Goal: Task Accomplishment & Management: Manage account settings

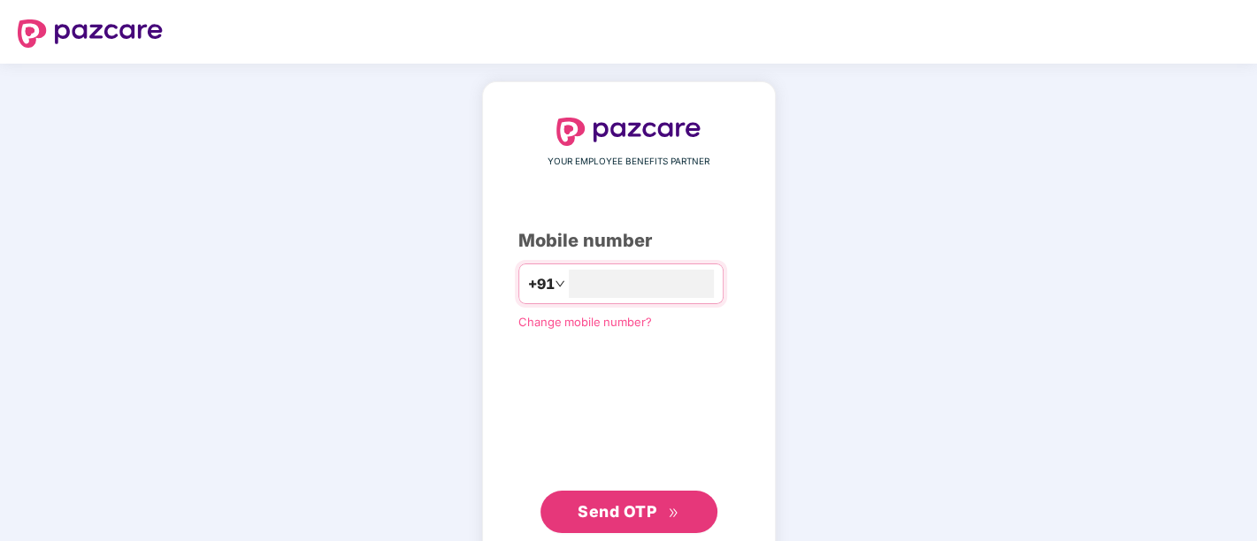
type input "**********"
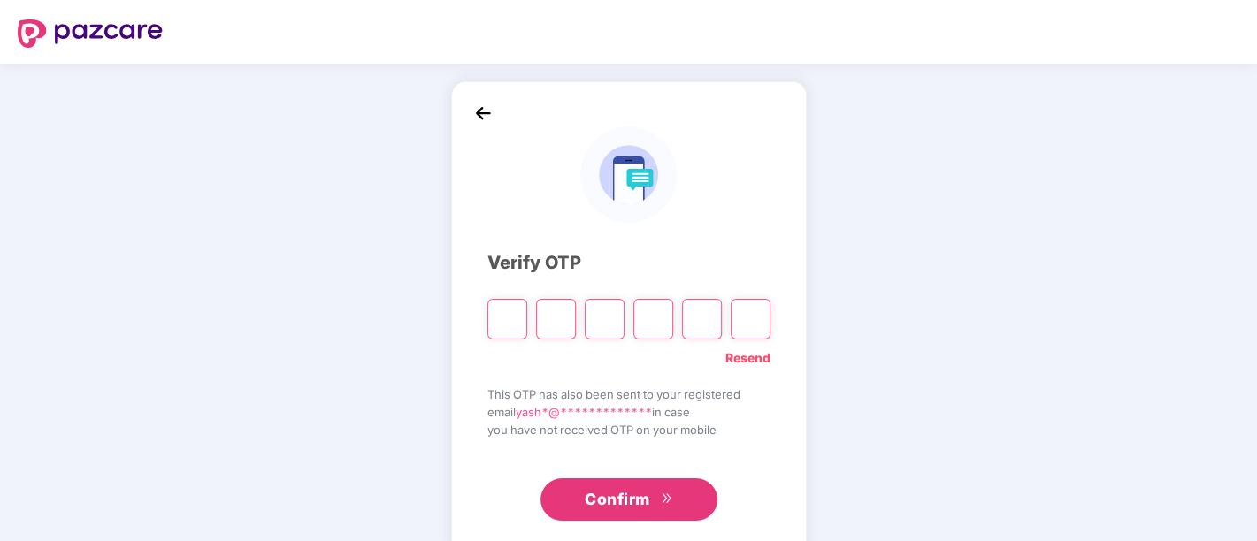
type input "*"
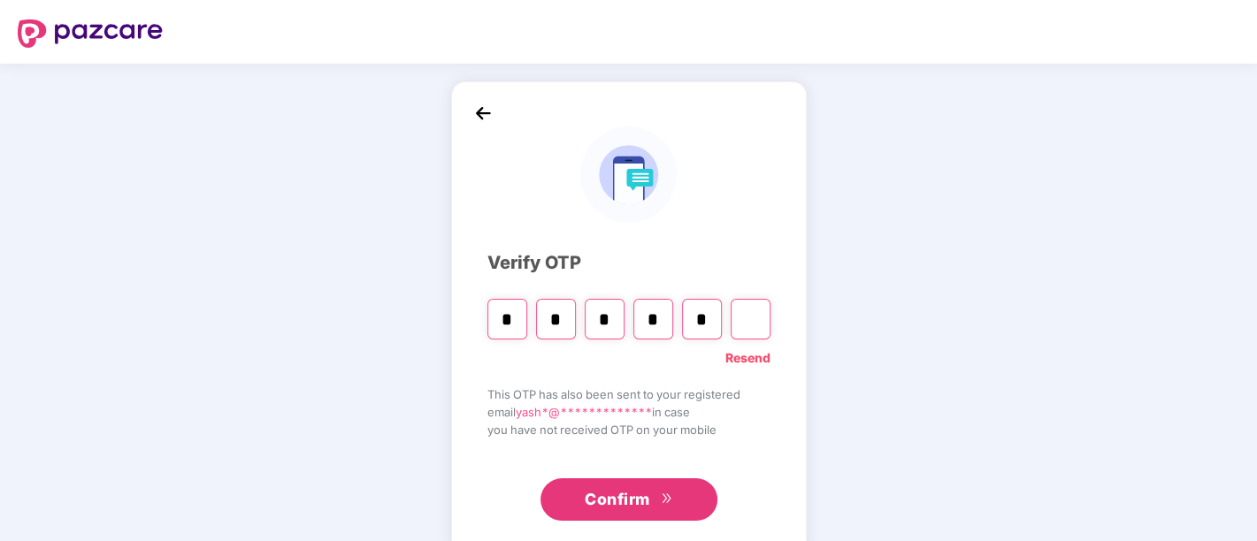
type input "*"
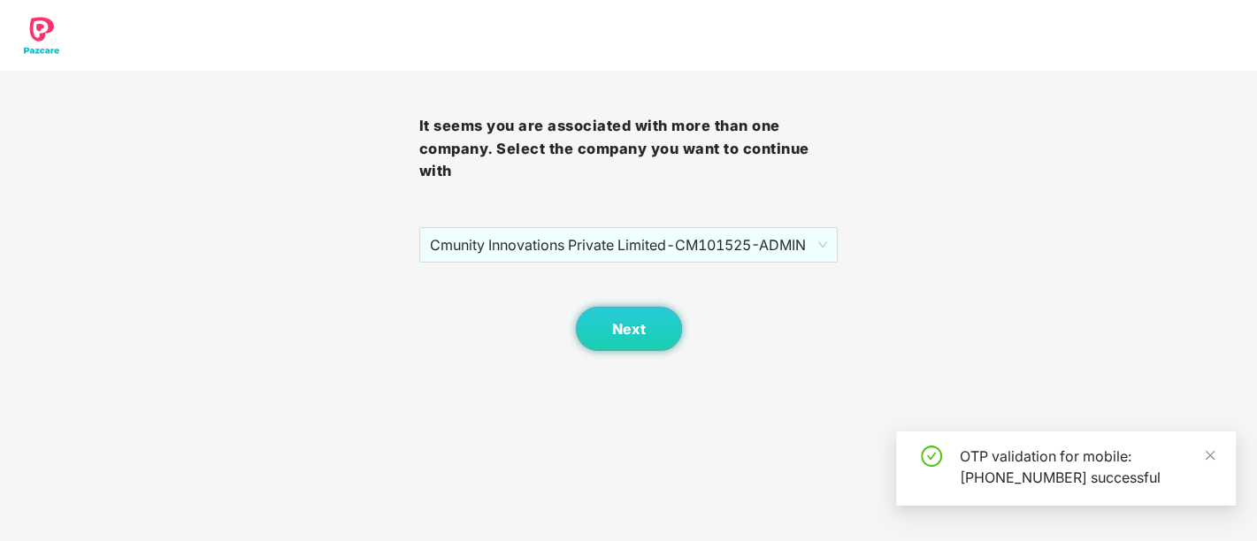
click at [608, 266] on div "Next" at bounding box center [628, 307] width 419 height 88
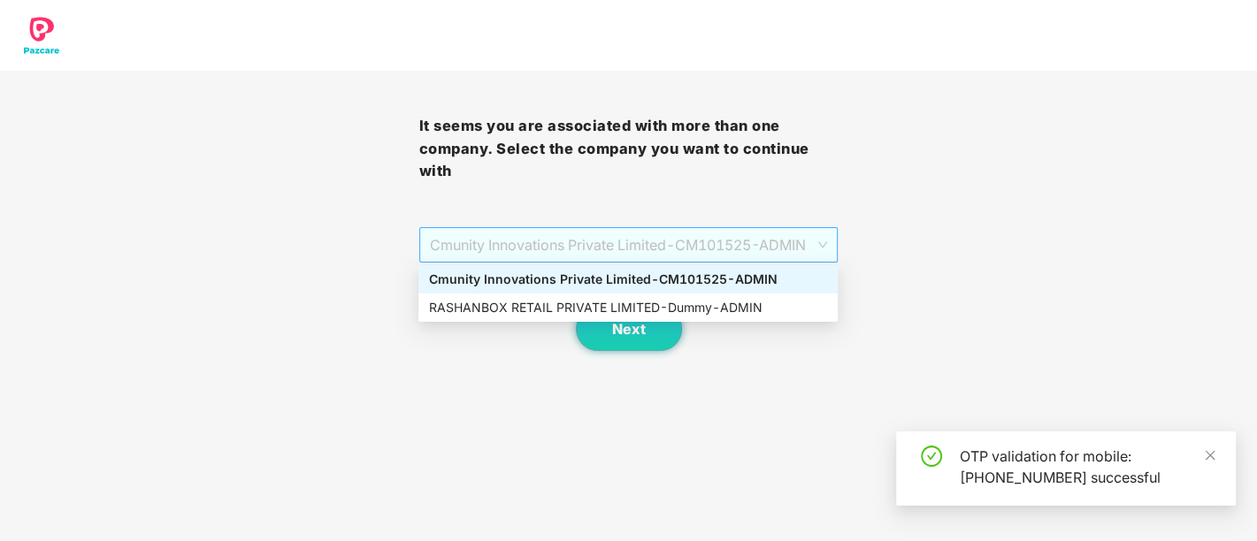
click at [649, 241] on span "Cmunity Innovations Private Limited - CM101525 - ADMIN" at bounding box center [629, 245] width 398 height 34
click at [614, 311] on div "RASHANBOX RETAIL PRIVATE LIMITED - Dummy - ADMIN" at bounding box center [628, 307] width 398 height 19
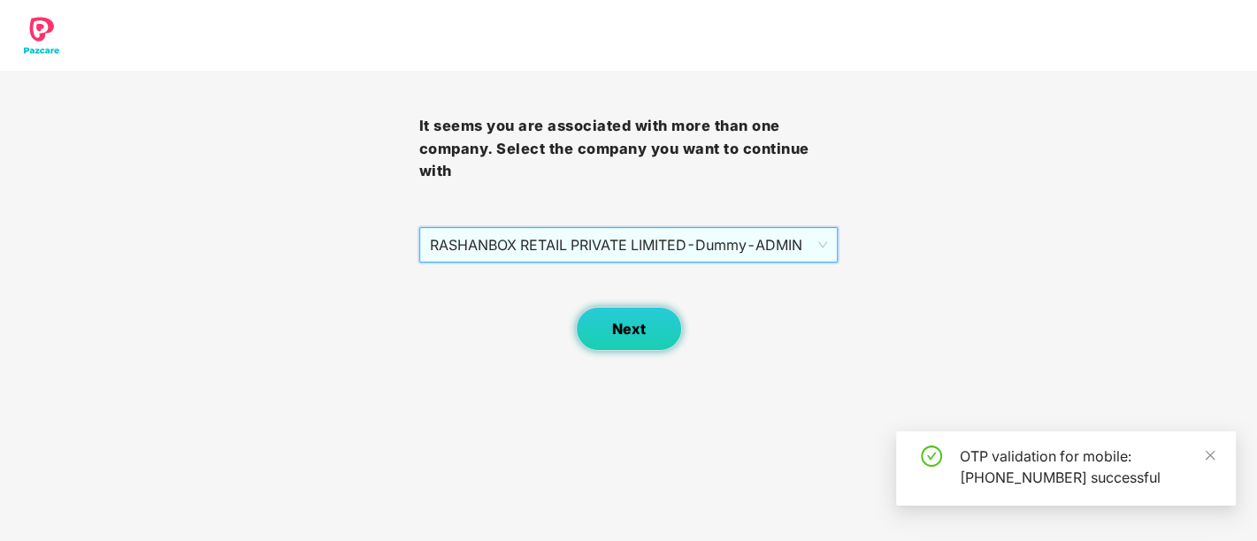
click at [611, 311] on button "Next" at bounding box center [629, 329] width 106 height 44
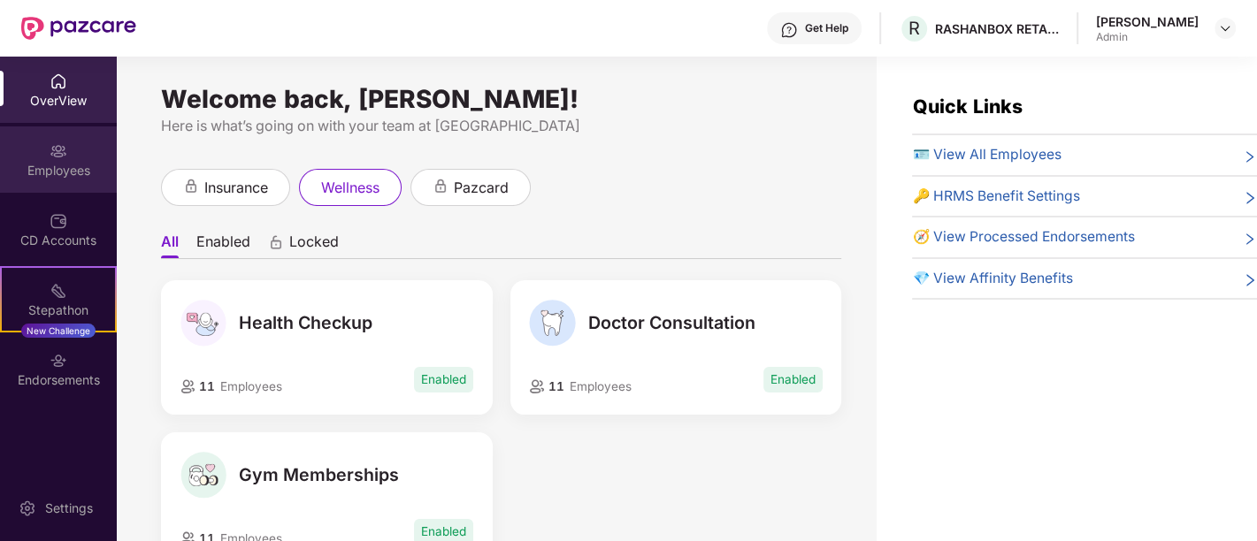
click at [55, 142] on img at bounding box center [59, 151] width 18 height 18
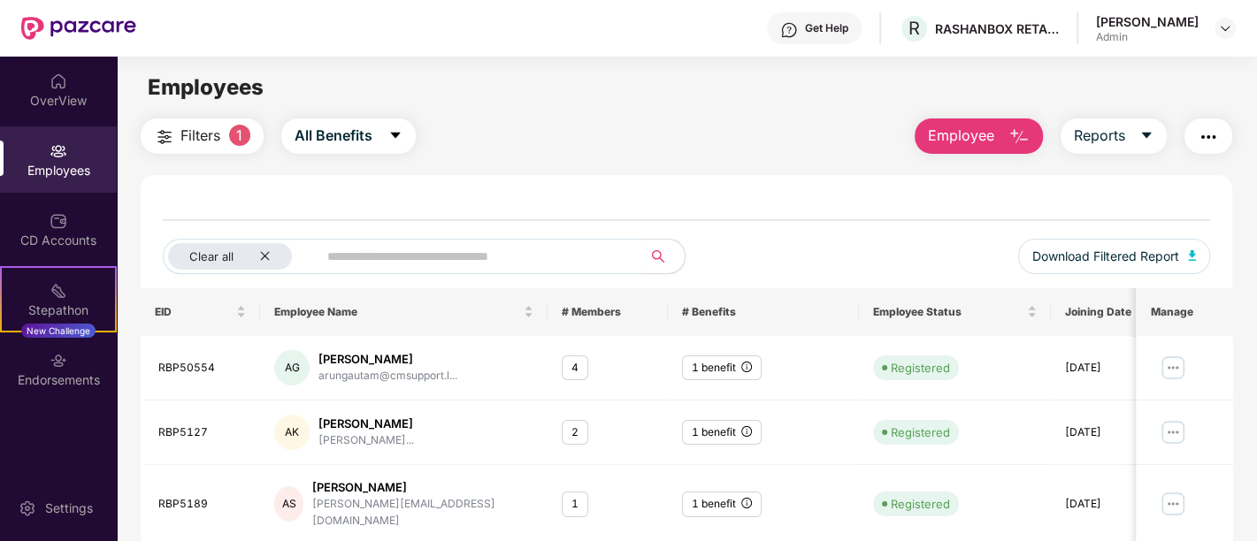
click at [995, 140] on button "Employee" at bounding box center [978, 136] width 128 height 35
click at [1144, 137] on icon "caret-down" at bounding box center [1146, 135] width 14 height 14
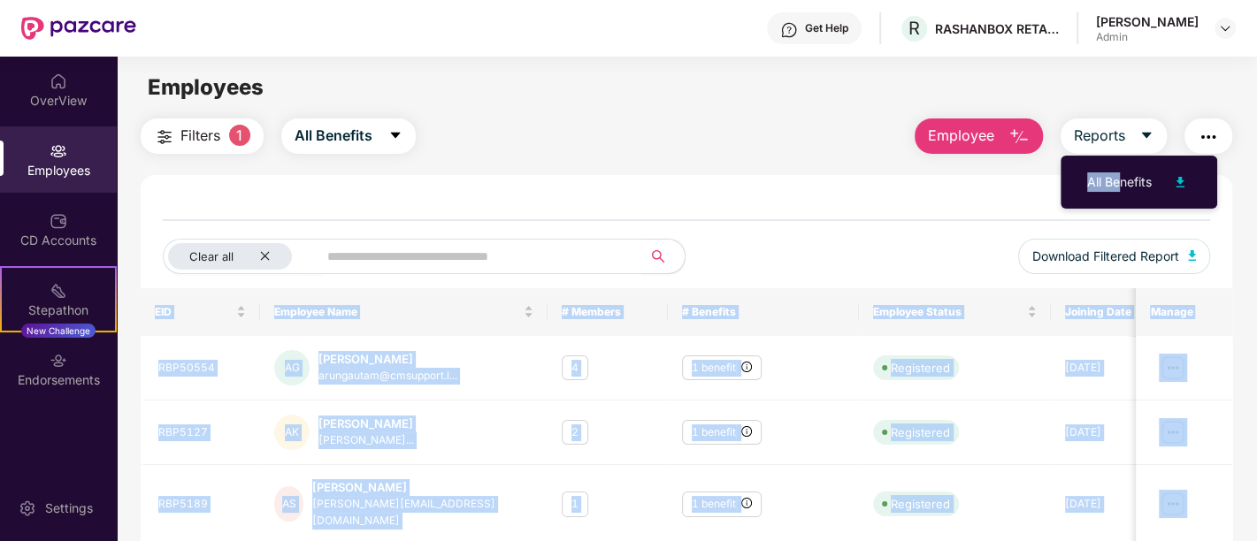
drag, startPoint x: 1116, startPoint y: 169, endPoint x: 917, endPoint y: 227, distance: 207.4
click at [917, 227] on body "Get Help R RASHANBOX RETAIL PRIVATE LIMITED [PERSON_NAME] Admin OverView Employ…" at bounding box center [628, 270] width 1257 height 541
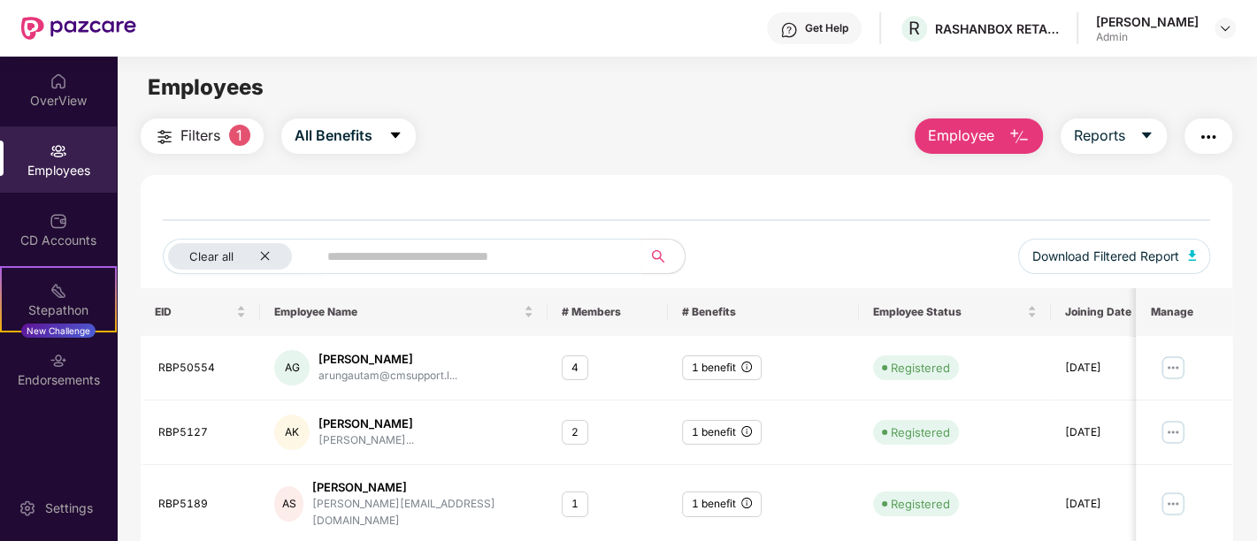
click at [1106, 140] on span "Reports" at bounding box center [1099, 136] width 51 height 22
click at [1202, 116] on main "Employees Filters 1 All Benefits Employee Reports Clear all Download Filtered R…" at bounding box center [686, 327] width 1139 height 541
click at [1212, 133] on img "button" at bounding box center [1207, 136] width 21 height 21
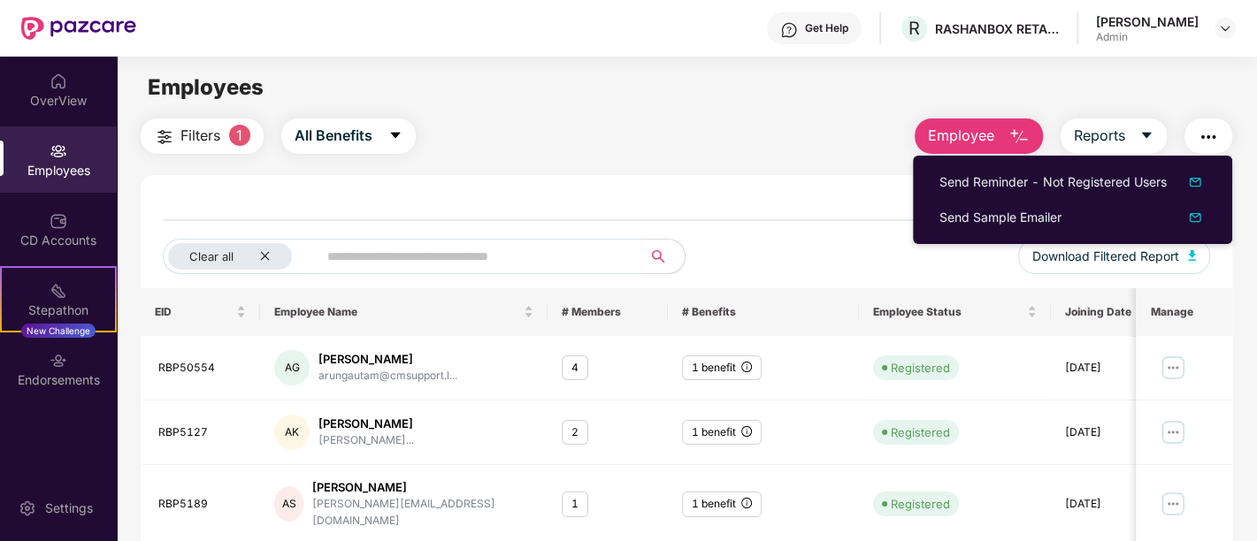
click at [637, 140] on div "Filters 1 All Benefits Employee Reports" at bounding box center [686, 136] width 1091 height 35
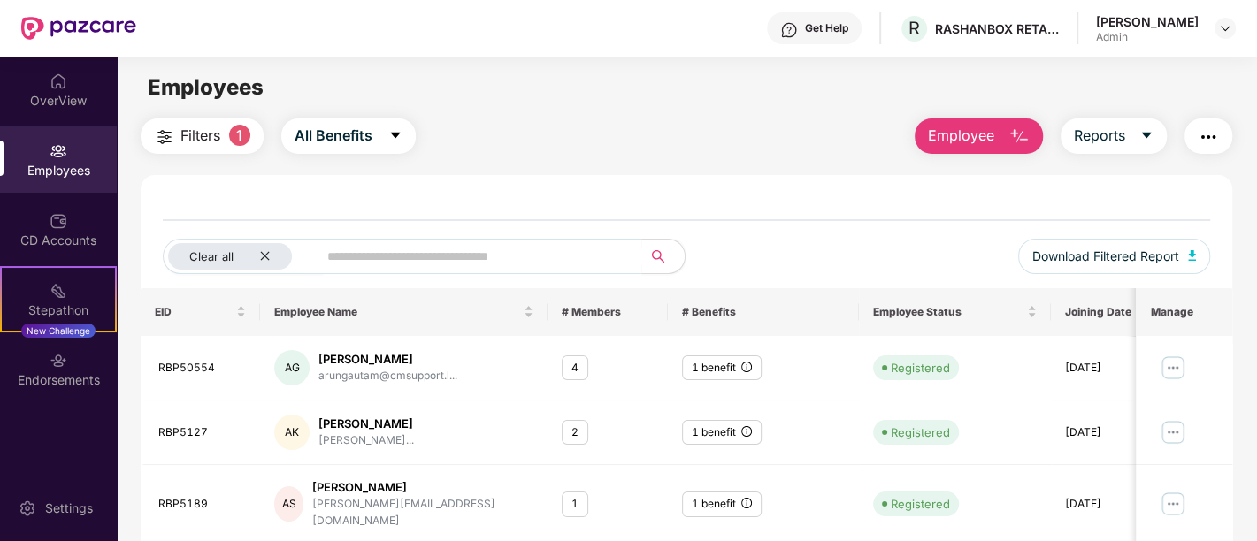
click at [218, 143] on span "Filters" at bounding box center [200, 136] width 40 height 22
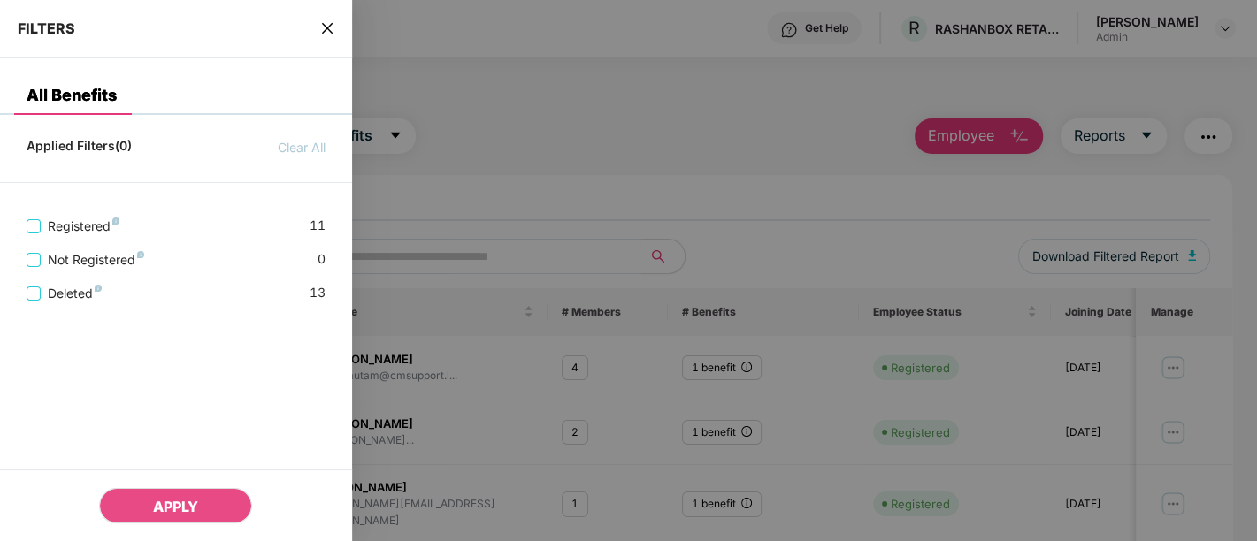
click at [570, 106] on div at bounding box center [628, 270] width 1257 height 541
click at [919, 97] on div at bounding box center [628, 270] width 1257 height 541
click at [320, 4] on div "FILTERS" at bounding box center [176, 29] width 352 height 58
click at [325, 25] on icon "close" at bounding box center [327, 28] width 14 height 14
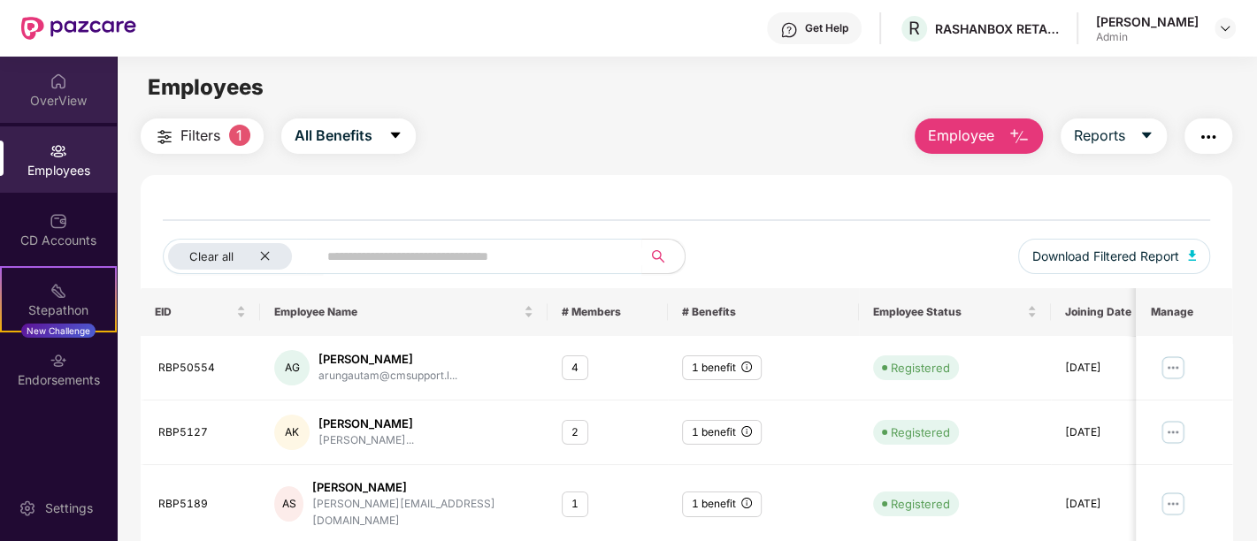
click at [65, 100] on div "OverView" at bounding box center [58, 101] width 117 height 18
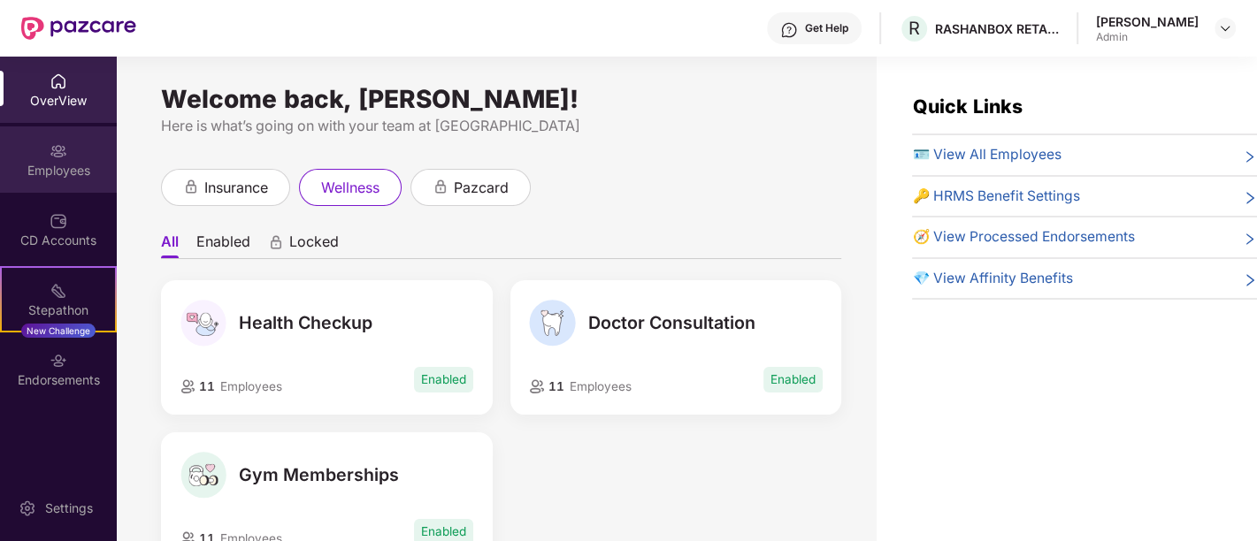
click at [51, 162] on div "Employees" at bounding box center [58, 171] width 117 height 18
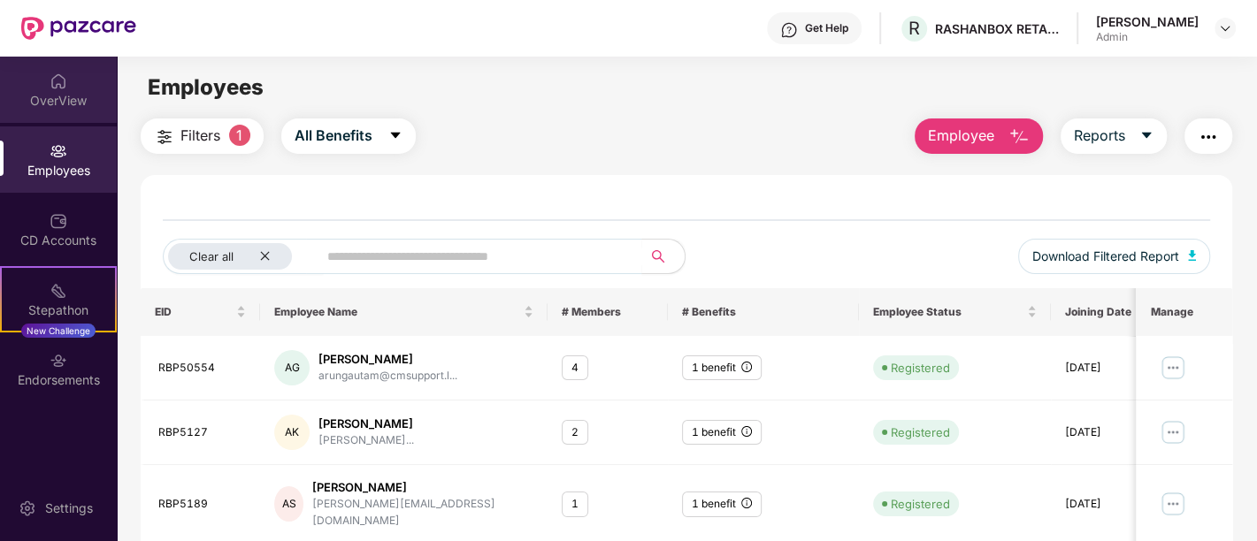
click at [40, 104] on div "OverView" at bounding box center [58, 101] width 117 height 18
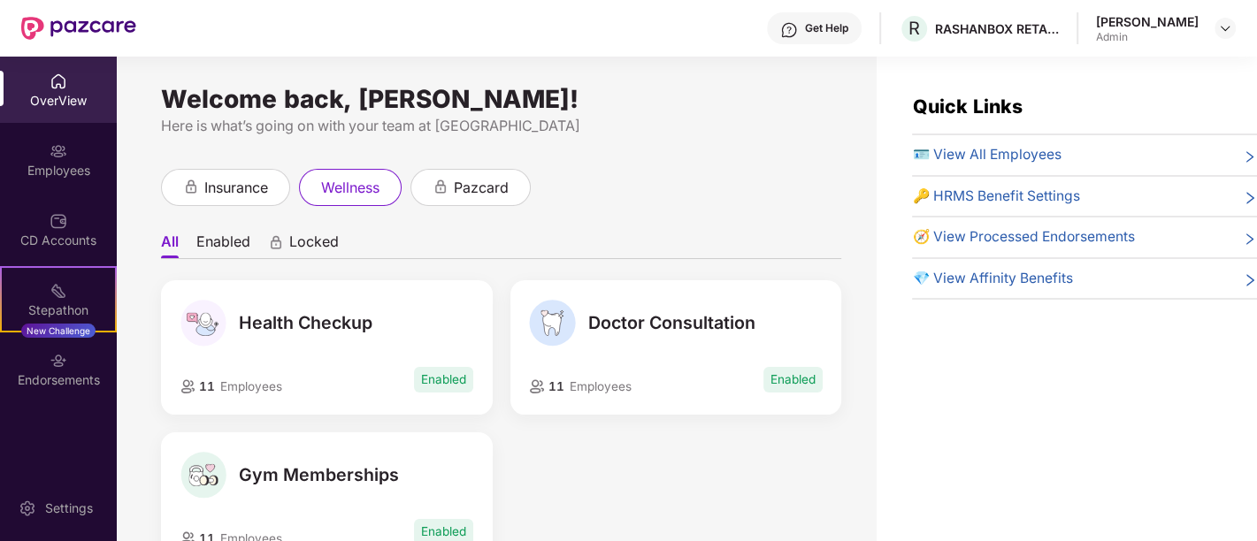
click at [1000, 153] on span "🪪 View All Employees" at bounding box center [986, 155] width 149 height 22
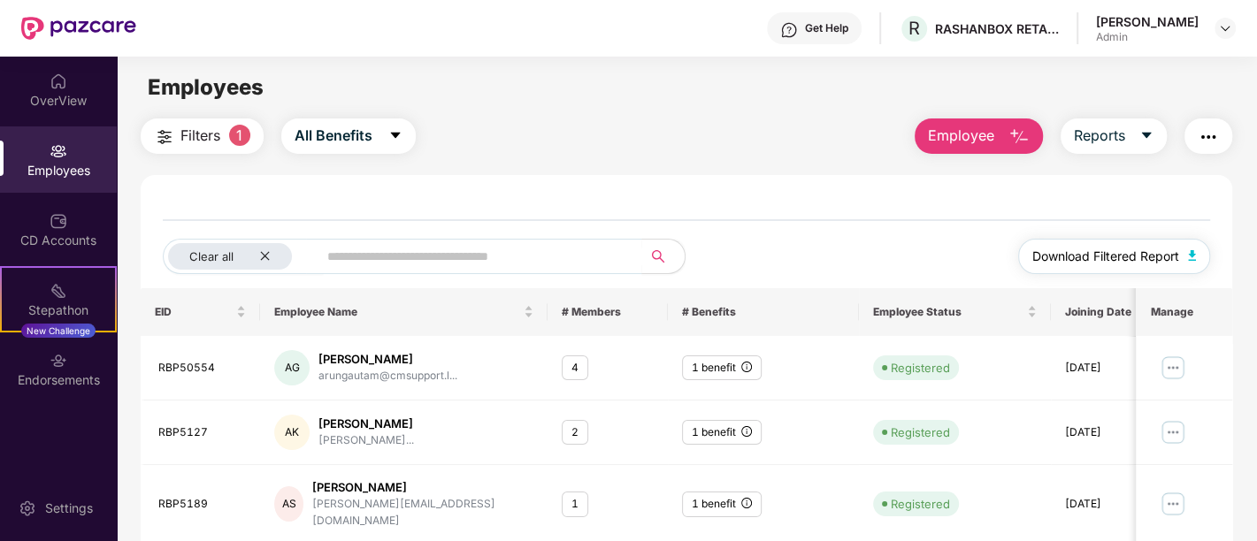
click at [1136, 256] on span "Download Filtered Report" at bounding box center [1105, 256] width 147 height 19
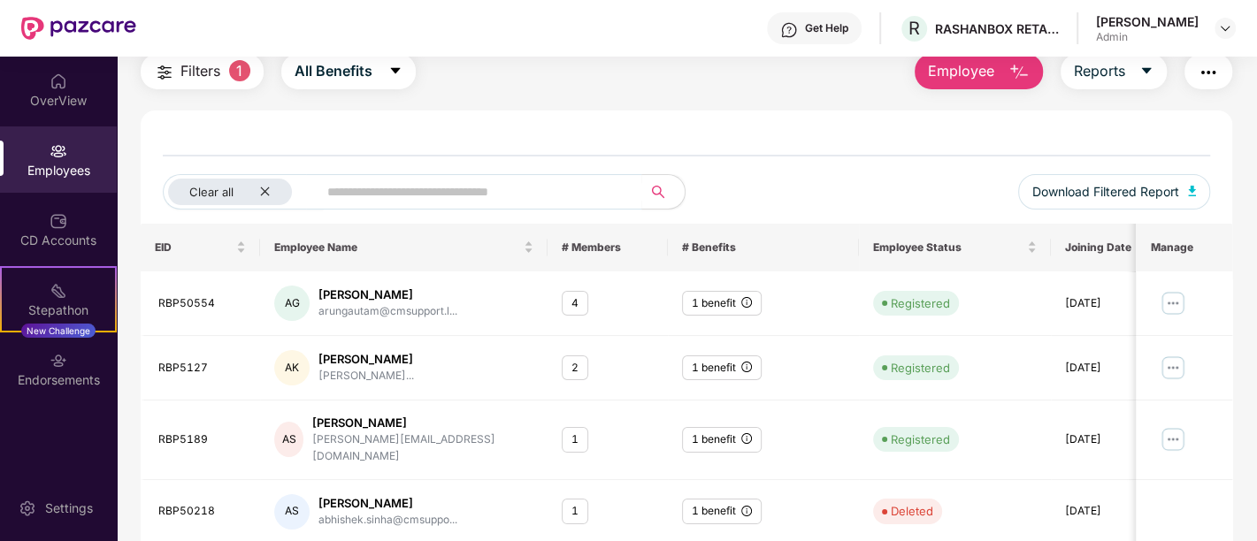
scroll to position [41, 0]
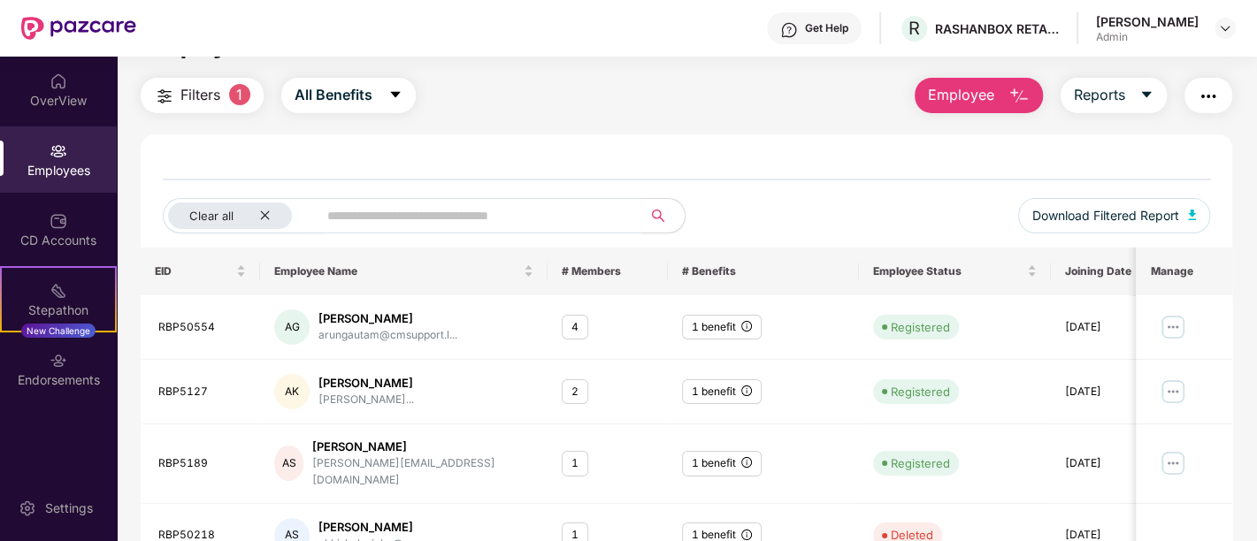
click at [997, 103] on button "Employee" at bounding box center [978, 95] width 128 height 35
click at [1134, 79] on button "Reports" at bounding box center [1113, 95] width 106 height 35
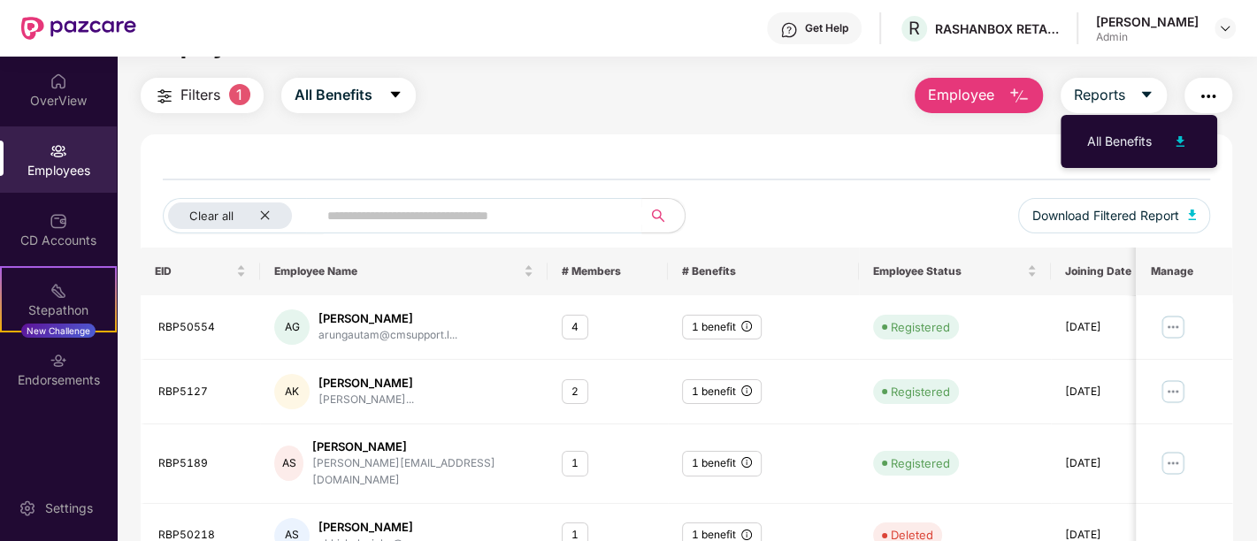
click at [1205, 88] on img "button" at bounding box center [1207, 96] width 21 height 21
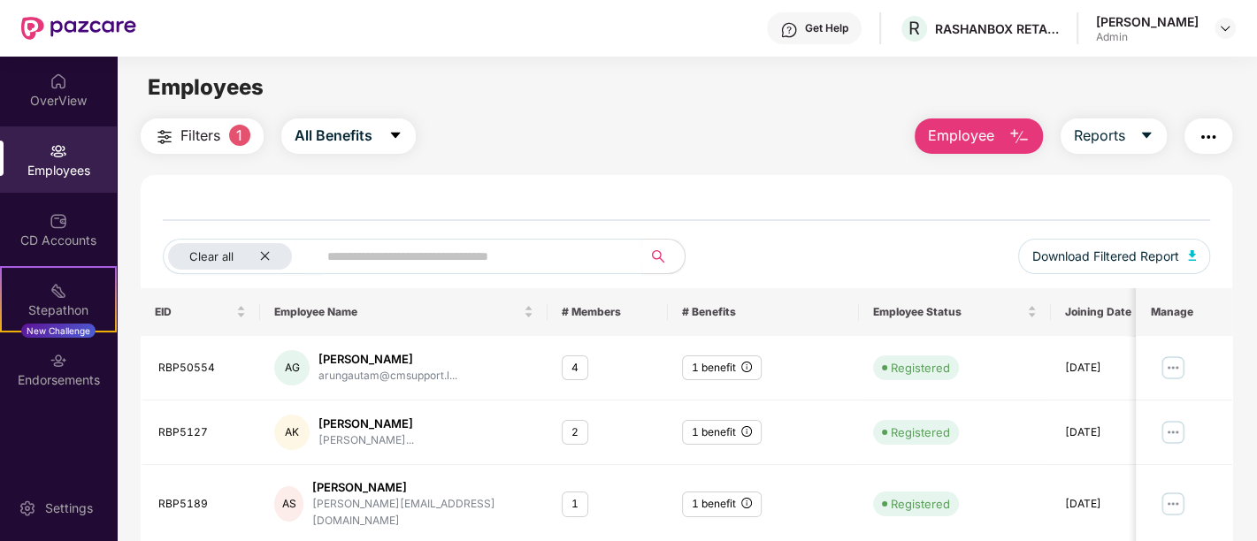
scroll to position [500, 0]
